Goal: Navigation & Orientation: Find specific page/section

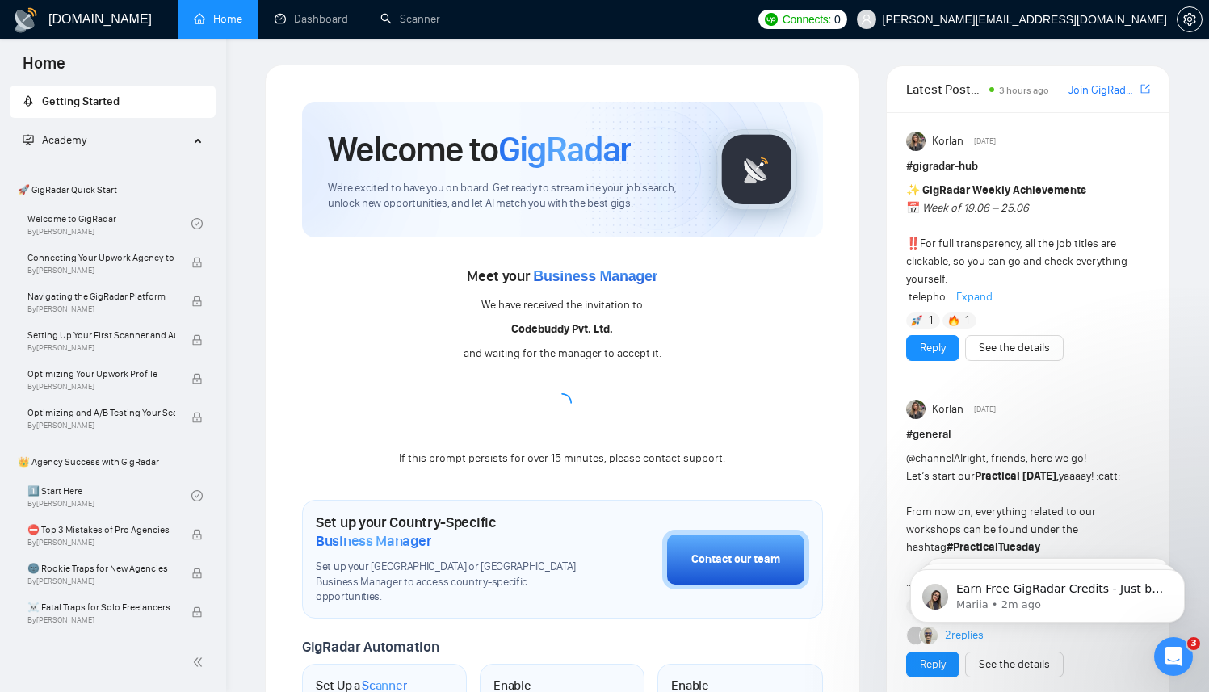
click at [571, 395] on div at bounding box center [562, 402] width 19 height 19
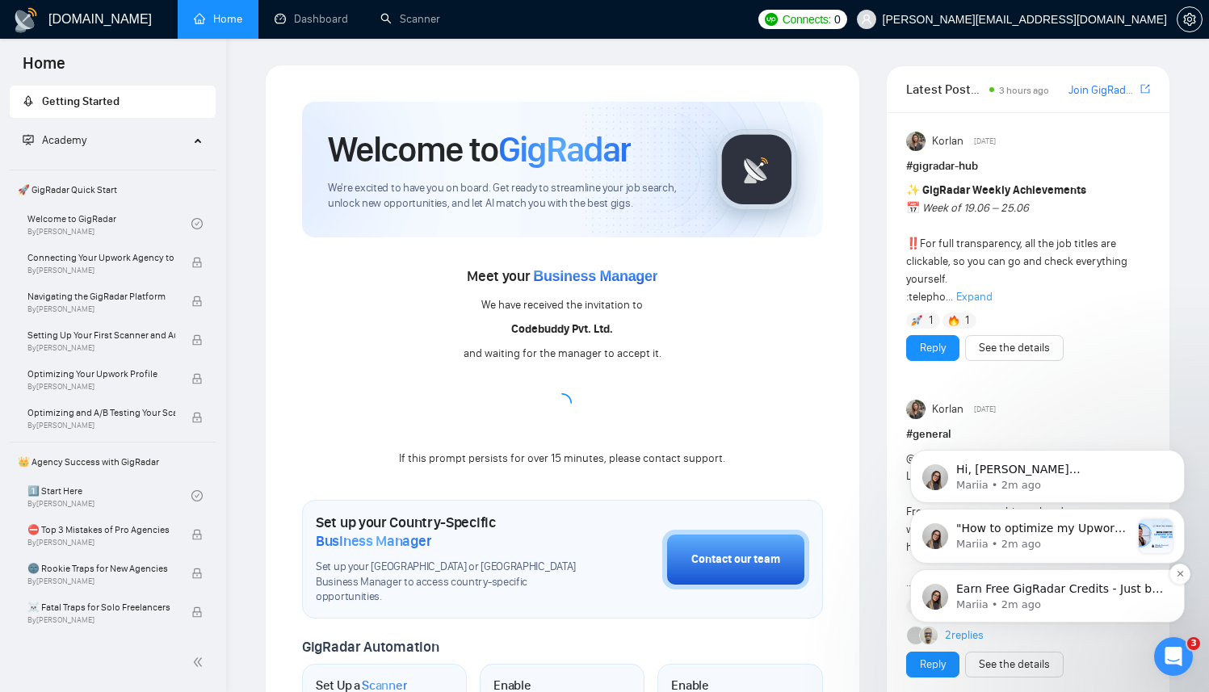
click at [975, 589] on p "Earn Free GigRadar Credits - Just by Sharing Your Story! 💬 Want more credits fo…" at bounding box center [1060, 590] width 208 height 16
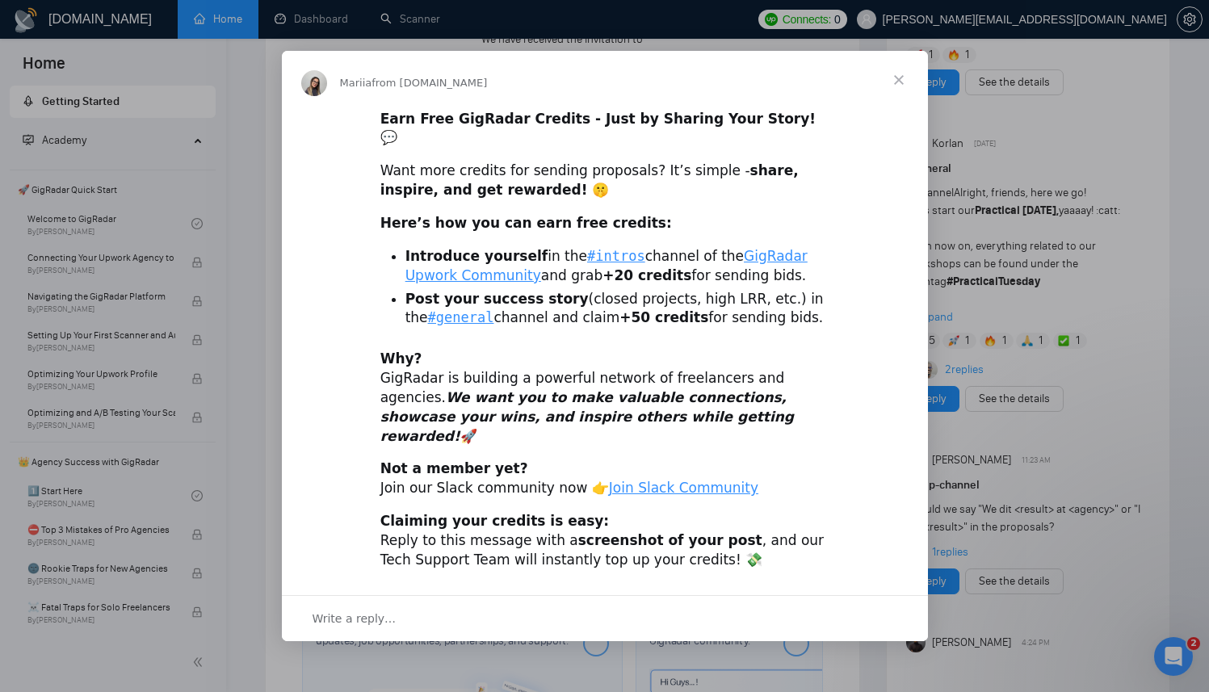
scroll to position [267, 0]
click at [911, 92] on span "Close" at bounding box center [899, 80] width 58 height 58
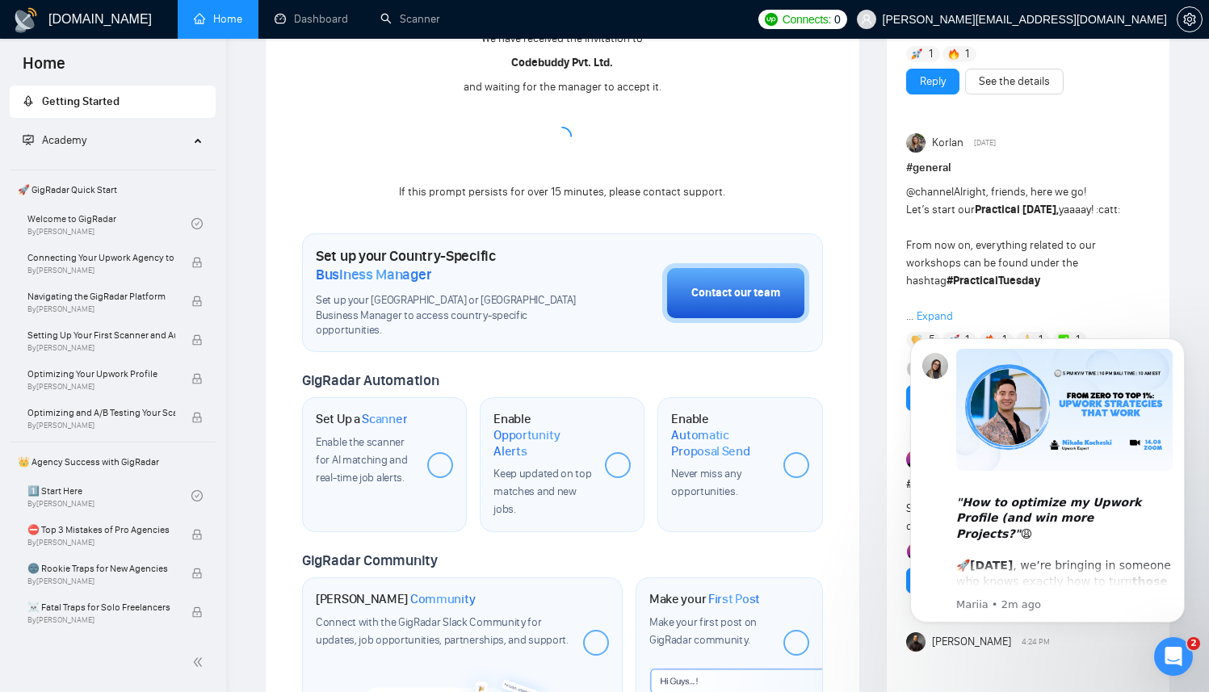
scroll to position [0, 0]
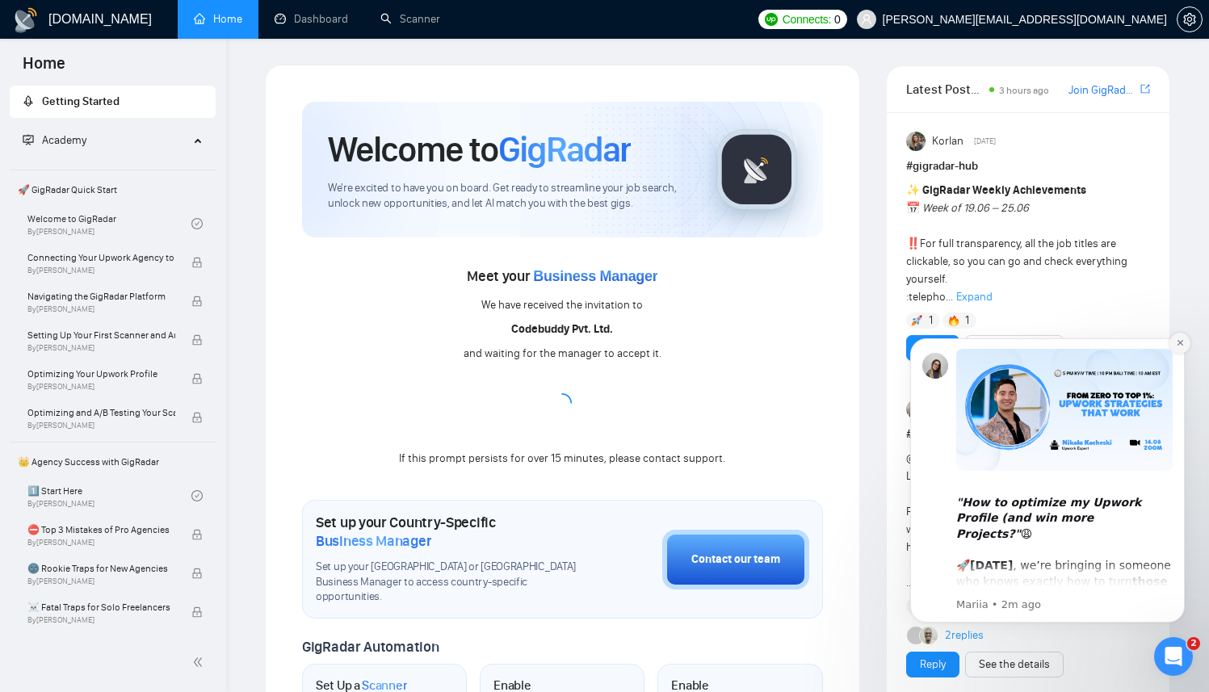
click at [1179, 347] on icon "Dismiss notification" at bounding box center [1180, 342] width 9 height 9
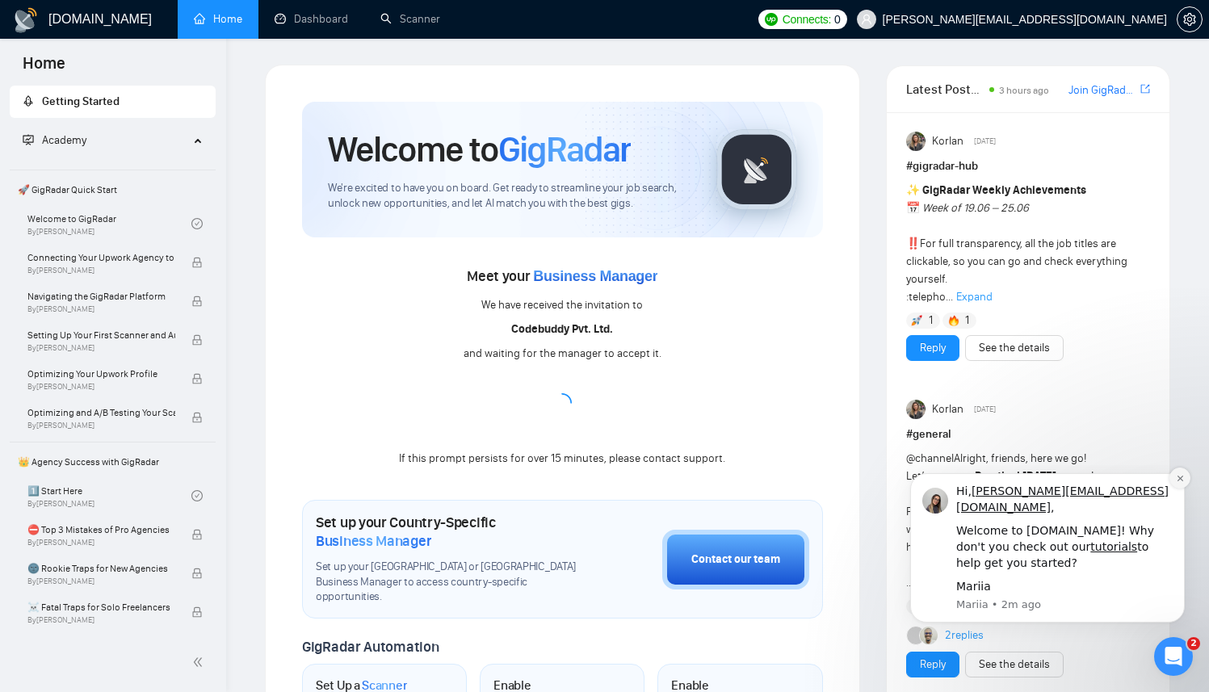
click at [1177, 483] on icon "Dismiss notification" at bounding box center [1180, 478] width 9 height 9
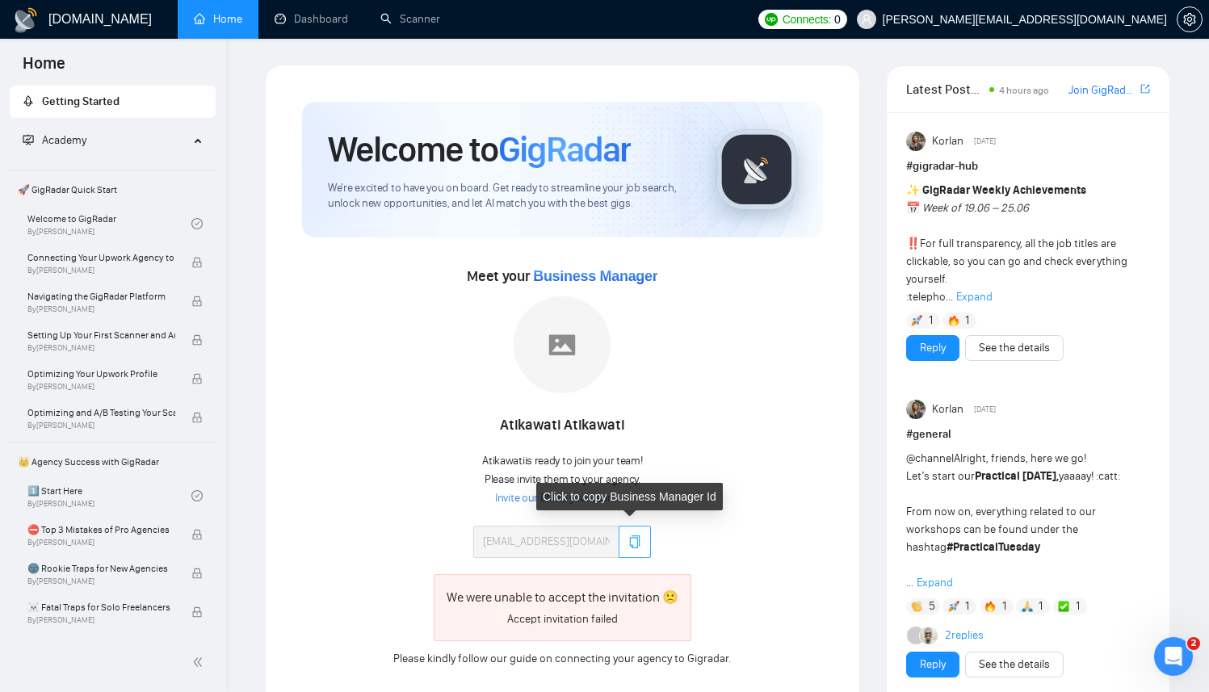
click at [636, 536] on icon "copy" at bounding box center [635, 542] width 11 height 13
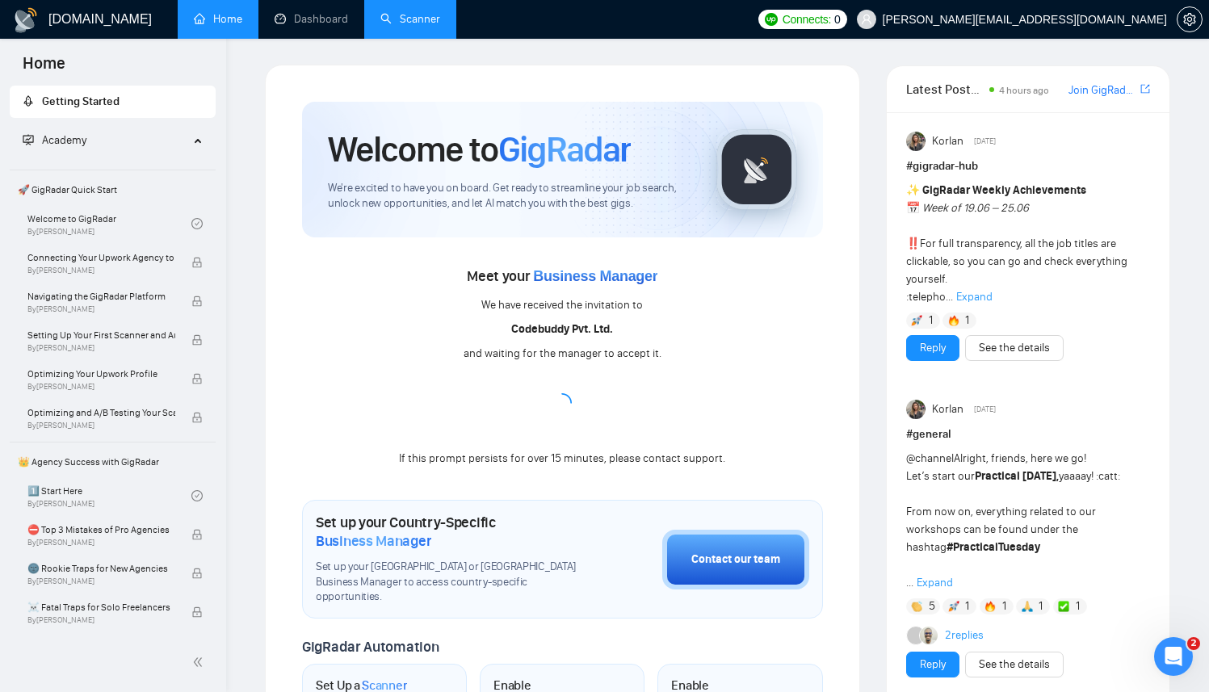
click at [387, 21] on link "Scanner" at bounding box center [410, 19] width 60 height 14
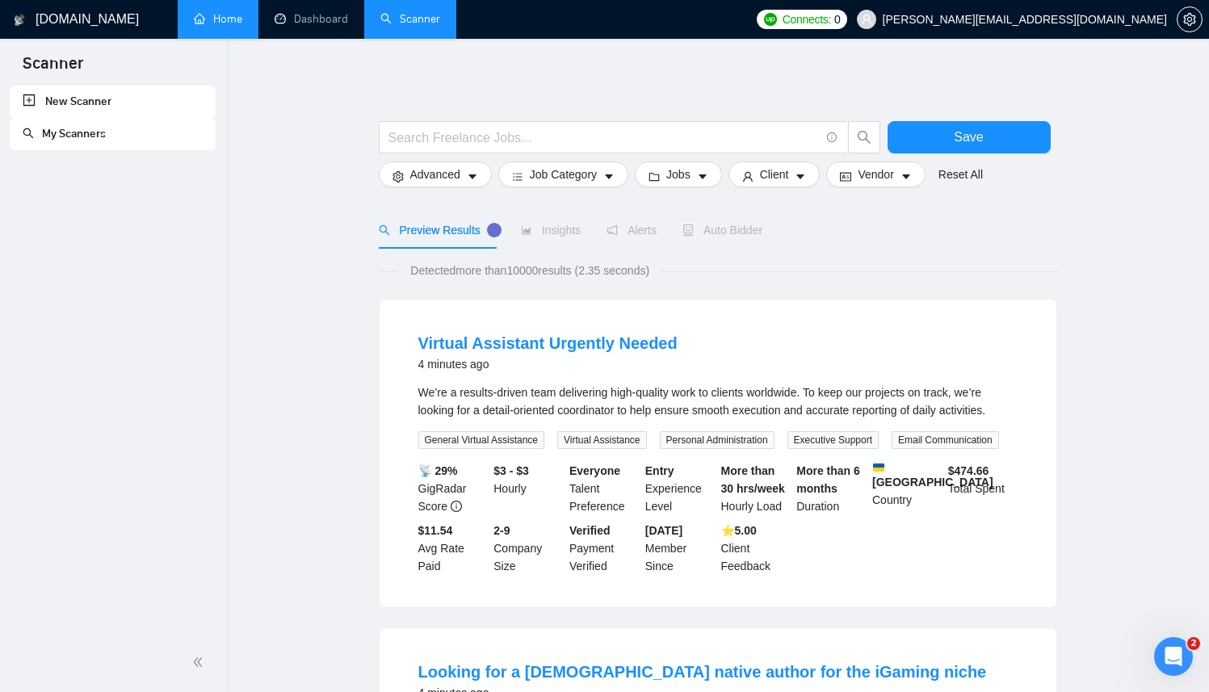
click at [217, 15] on link "Home" at bounding box center [218, 19] width 48 height 14
